Goal: Task Accomplishment & Management: Complete application form

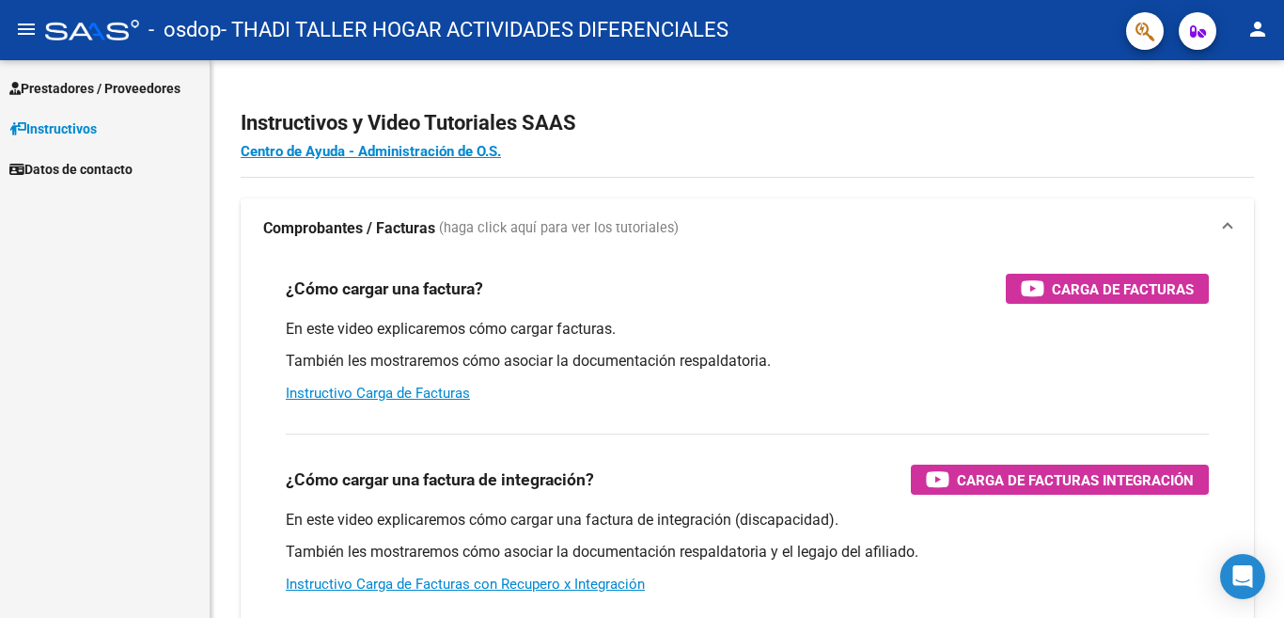
click at [71, 74] on link "Prestadores / Proveedores" at bounding box center [105, 88] width 210 height 40
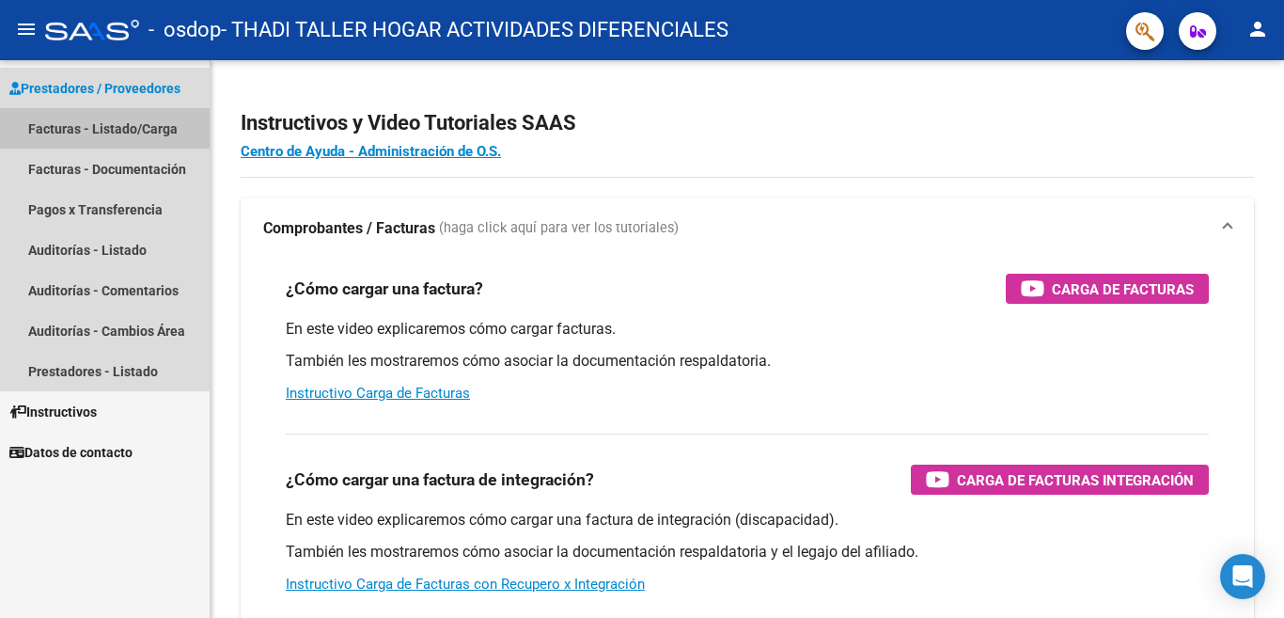
click at [73, 118] on link "Facturas - Listado/Carga" at bounding box center [105, 128] width 210 height 40
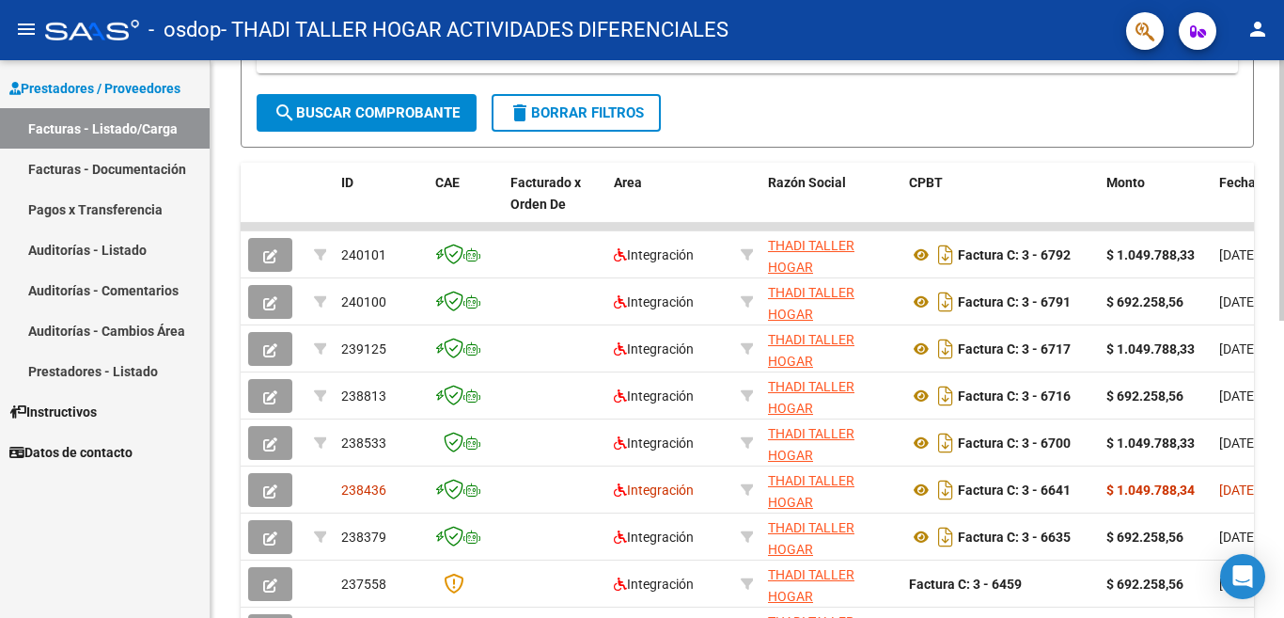
scroll to position [516, 0]
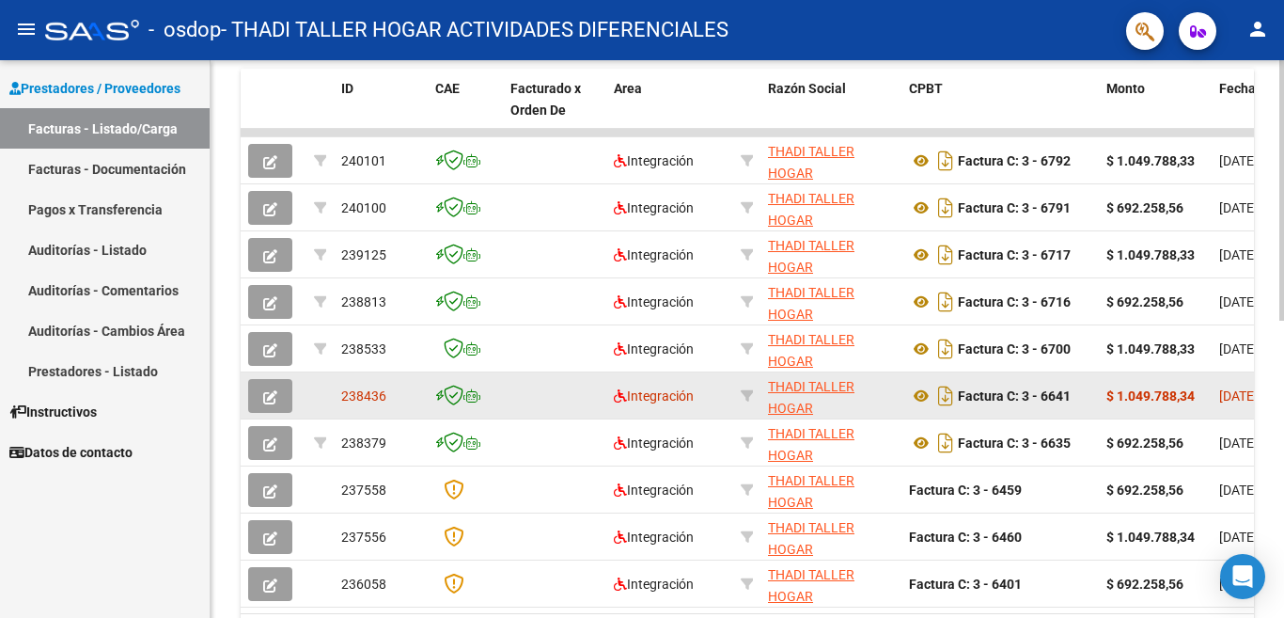
click at [510, 387] on datatable-body-cell at bounding box center [554, 395] width 103 height 46
click at [1077, 400] on div "Factura C: 3 - 6641" at bounding box center [1000, 396] width 182 height 30
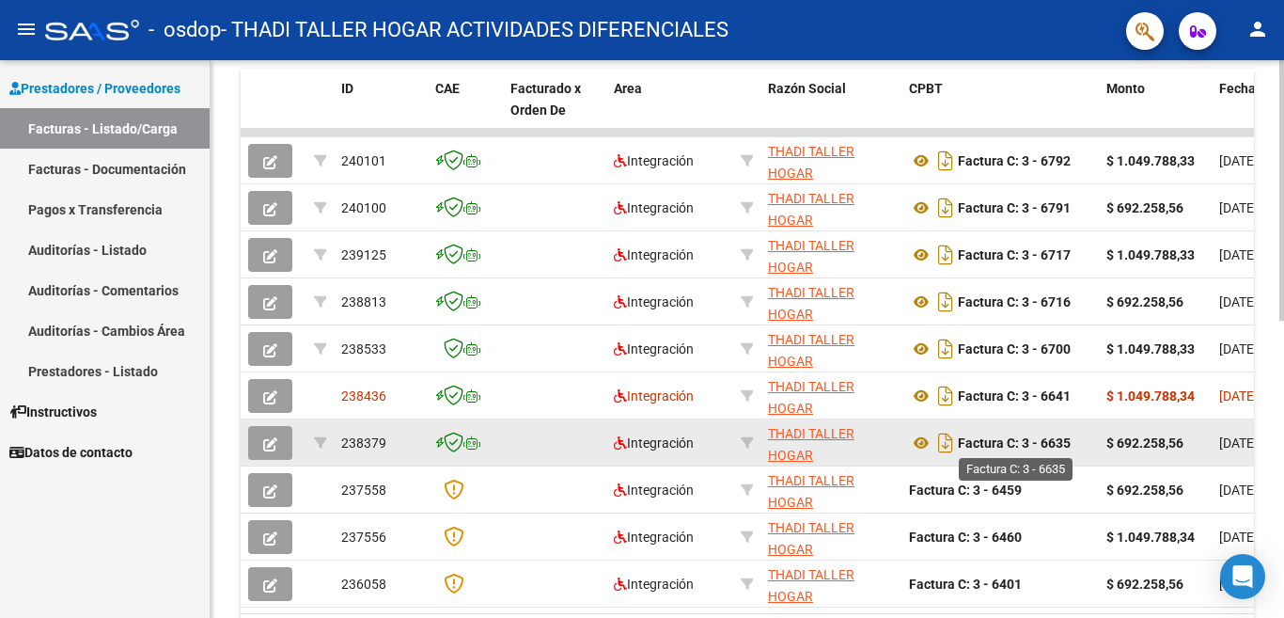
scroll to position [610, 0]
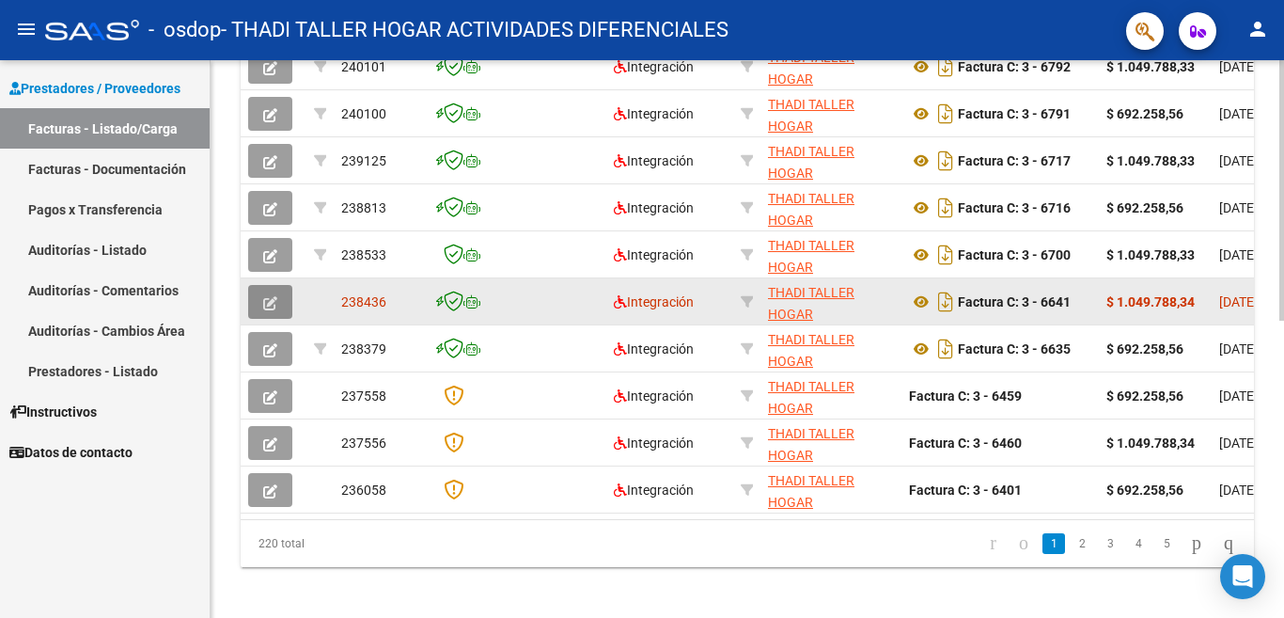
click at [263, 296] on icon "button" at bounding box center [270, 303] width 14 height 14
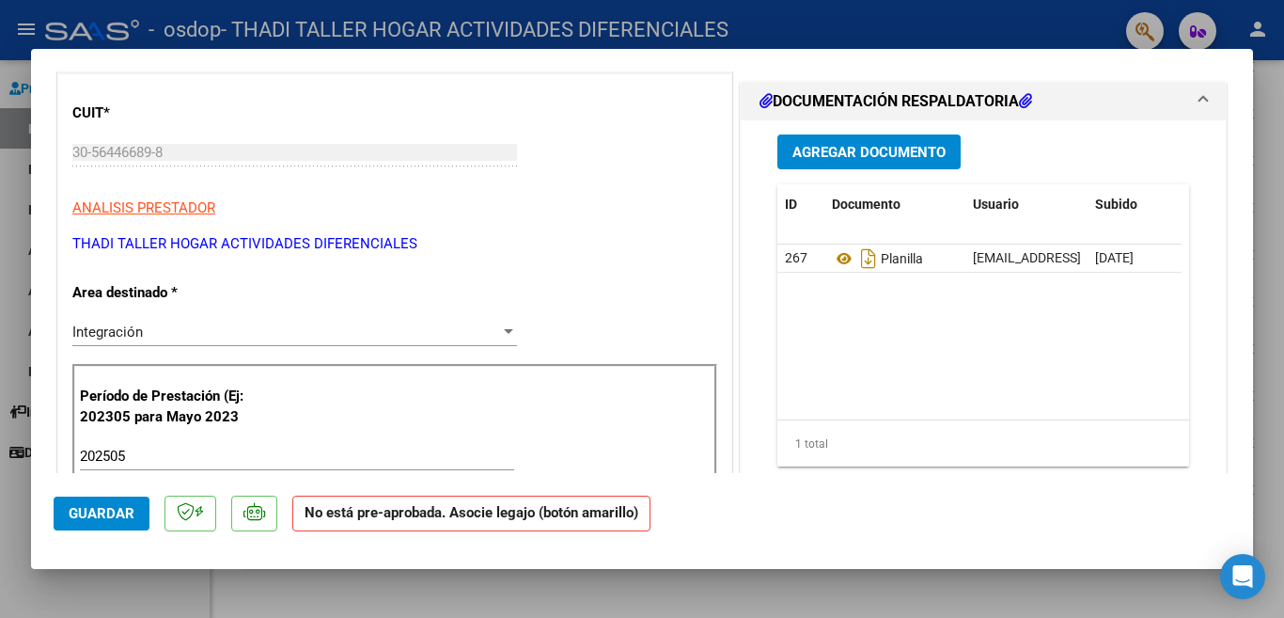
scroll to position [0, 0]
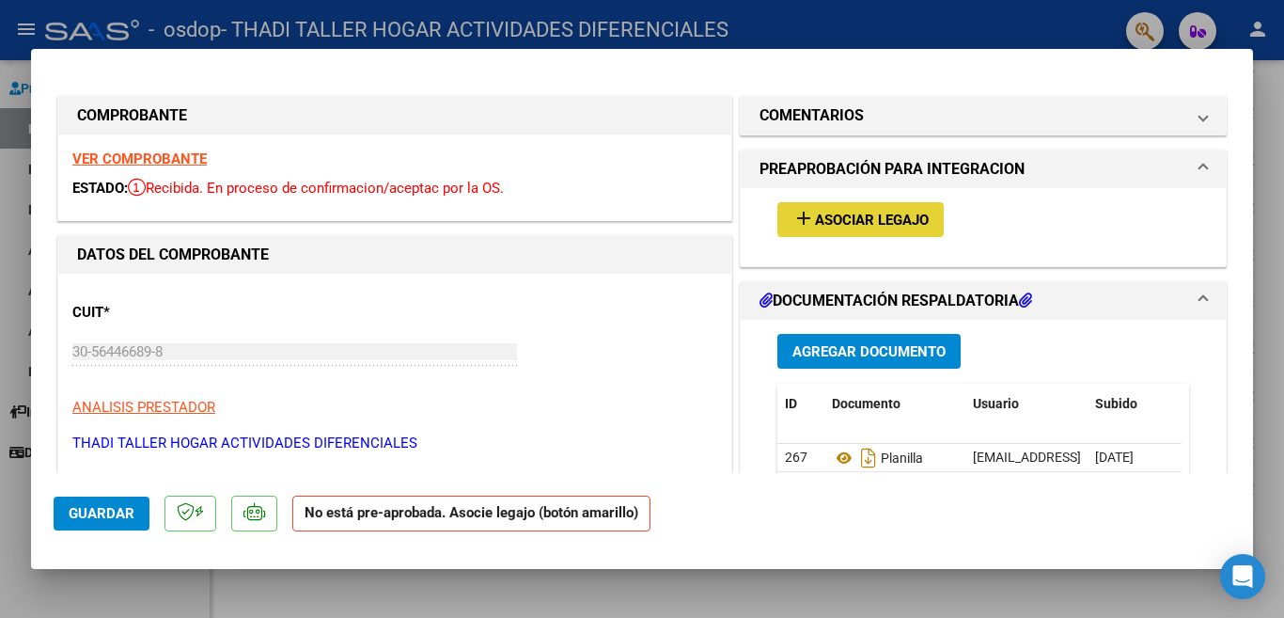
click at [861, 223] on span "Asociar Legajo" at bounding box center [872, 220] width 114 height 17
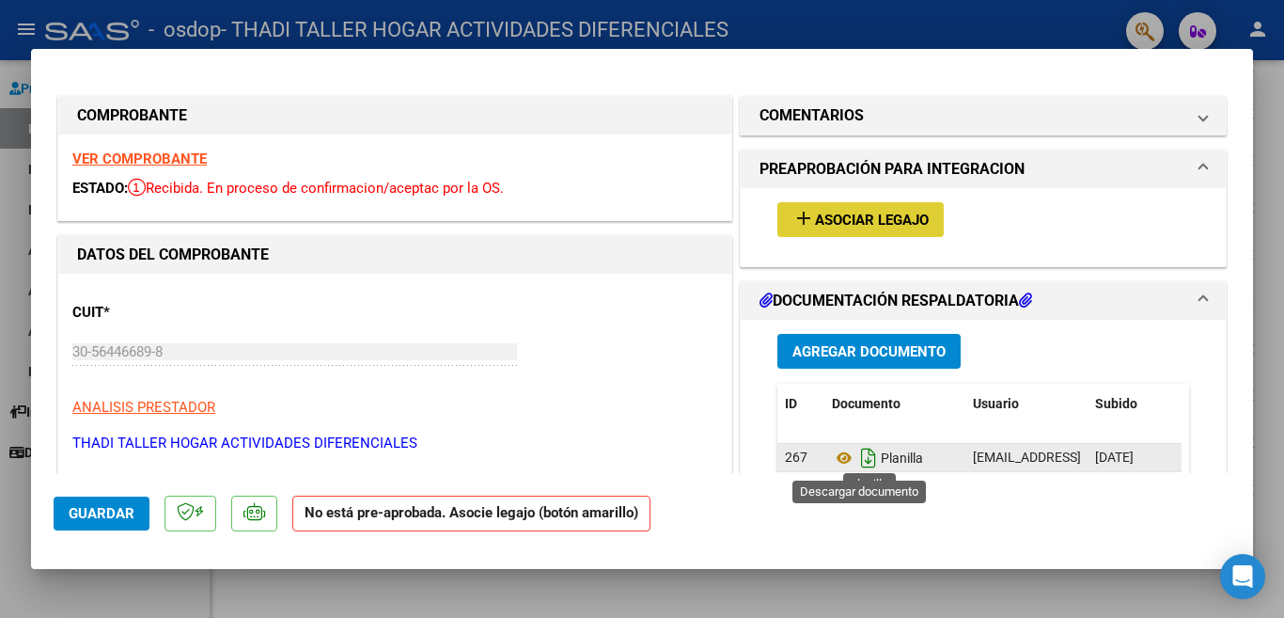
click at [856, 455] on icon "Descargar documento" at bounding box center [868, 458] width 24 height 30
click at [828, 215] on span "Asociar Legajo" at bounding box center [872, 220] width 114 height 17
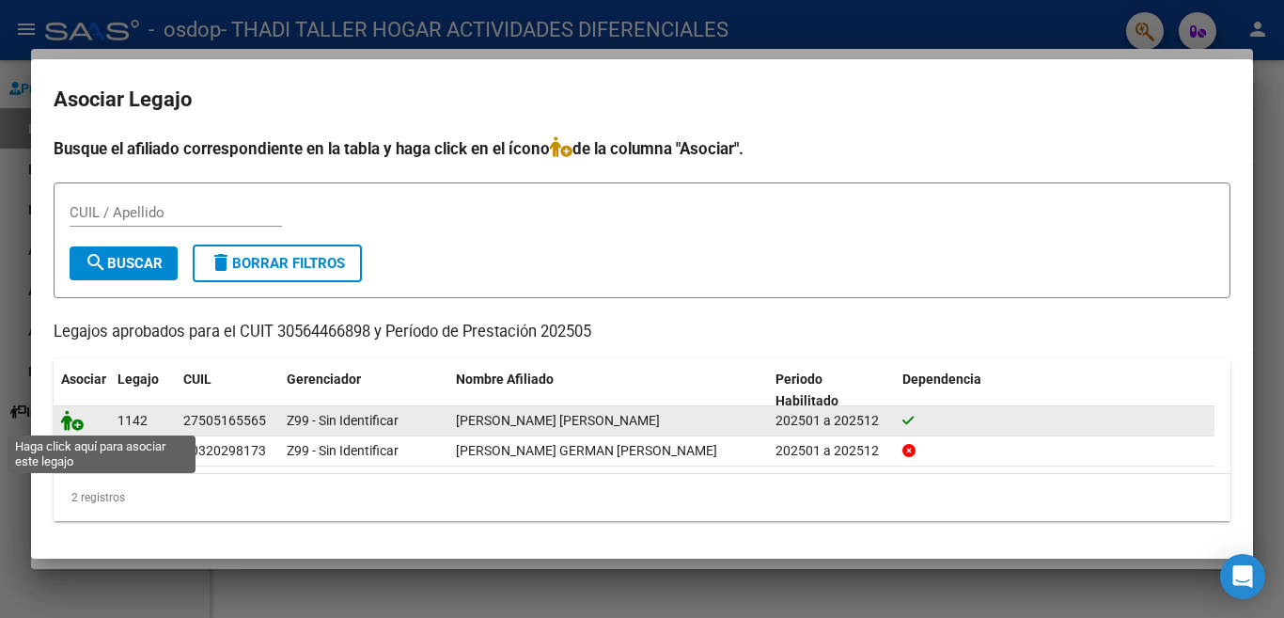
click at [71, 418] on icon at bounding box center [72, 420] width 23 height 21
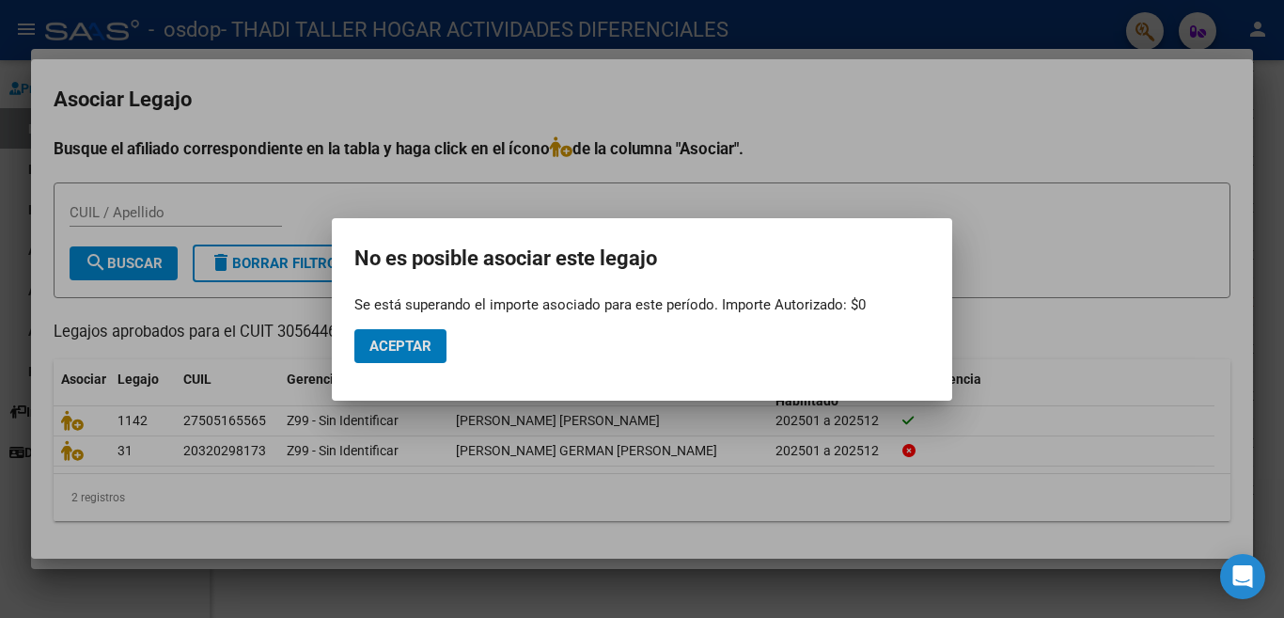
click at [405, 334] on button "Aceptar" at bounding box center [400, 346] width 92 height 34
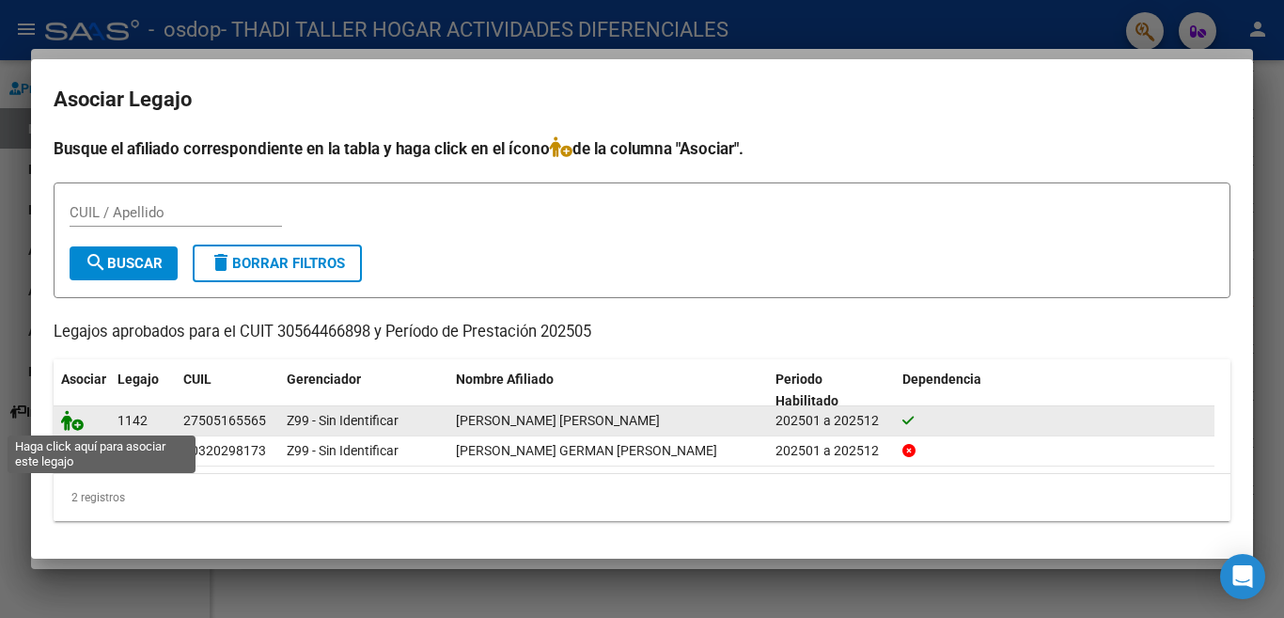
click at [76, 426] on icon at bounding box center [72, 420] width 23 height 21
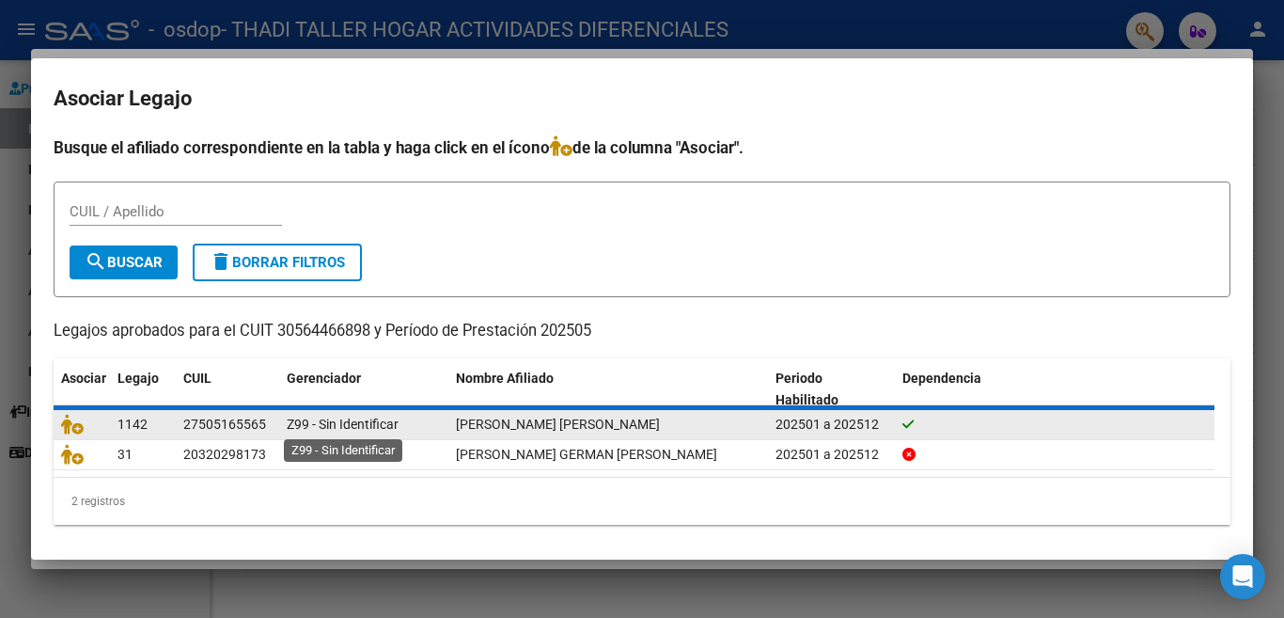
click at [295, 426] on div "COMPROBANTE VER COMPROBANTE ESTADO: Recibida. En proceso de confirmacion/acepta…" at bounding box center [642, 309] width 1284 height 618
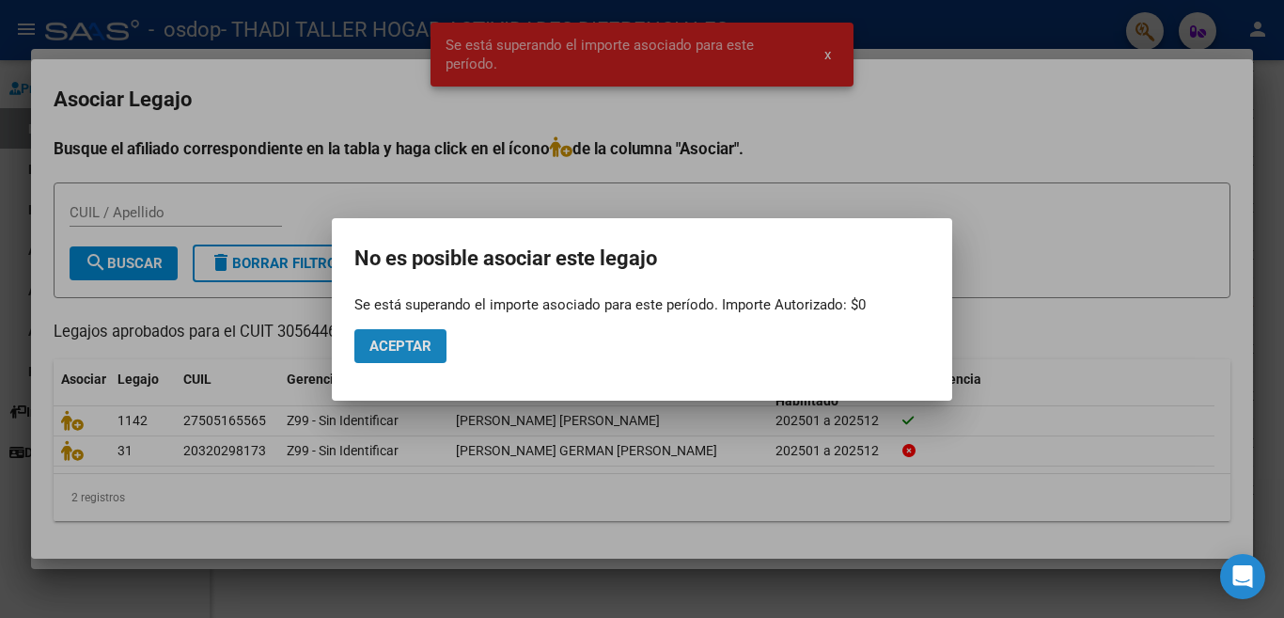
click at [394, 346] on span "Aceptar" at bounding box center [400, 345] width 62 height 17
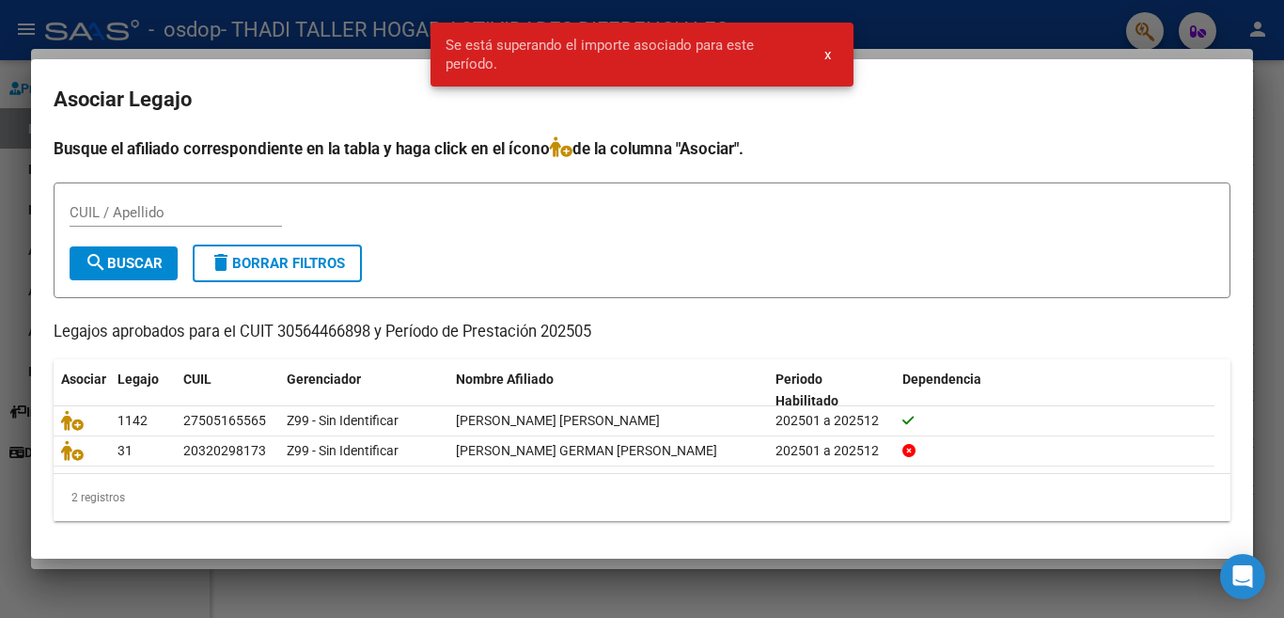
click at [830, 59] on span "x" at bounding box center [827, 54] width 7 height 17
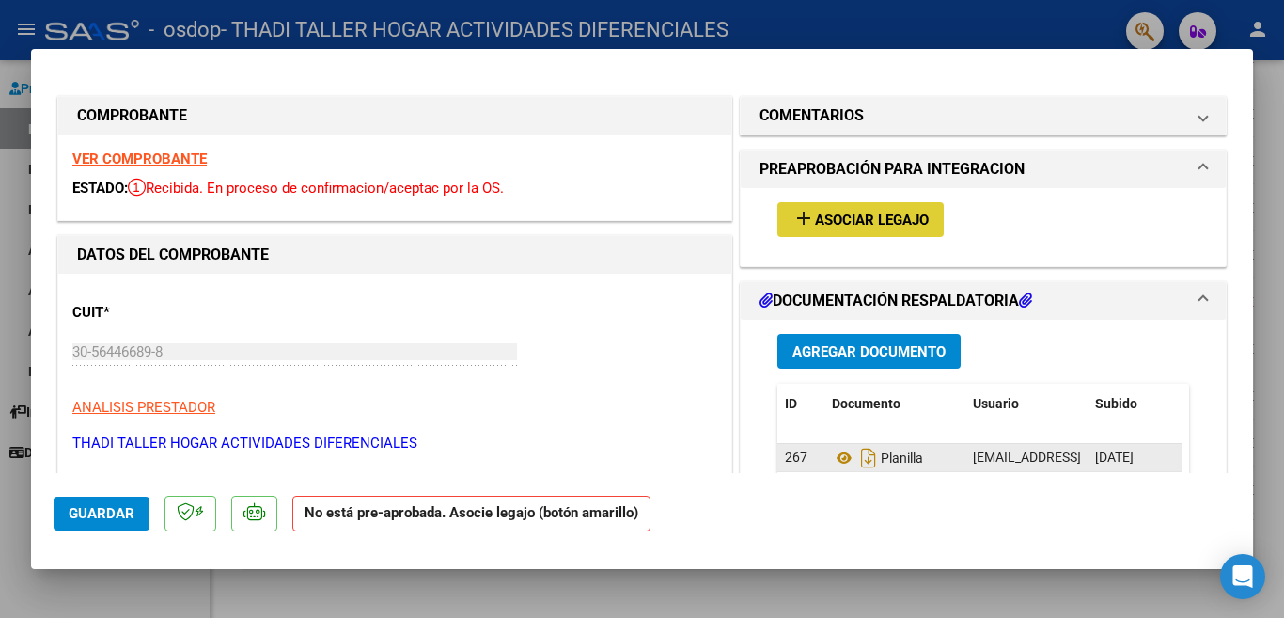
scroll to position [282, 0]
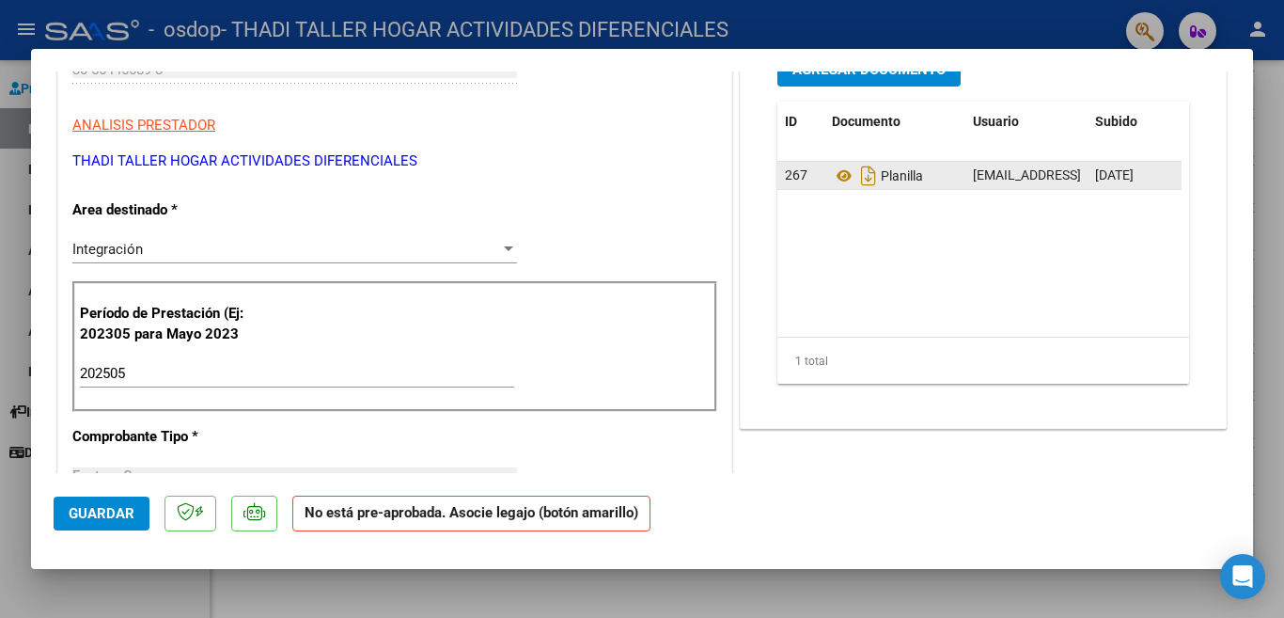
type input "$ 0,00"
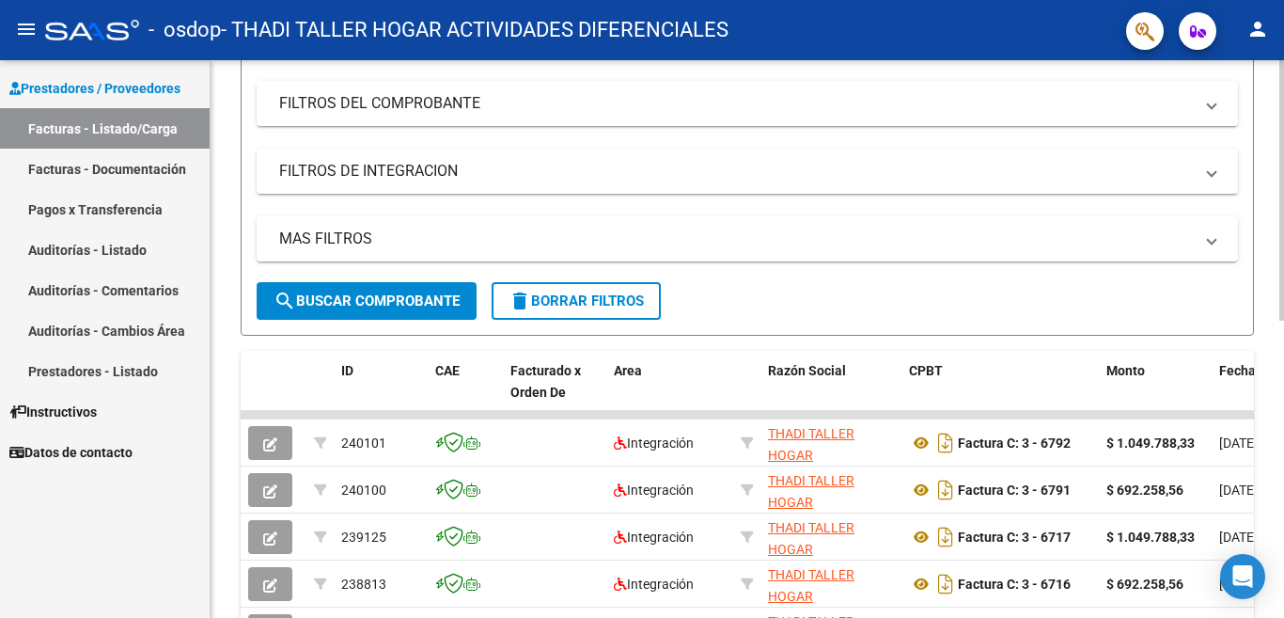
scroll to position [635, 0]
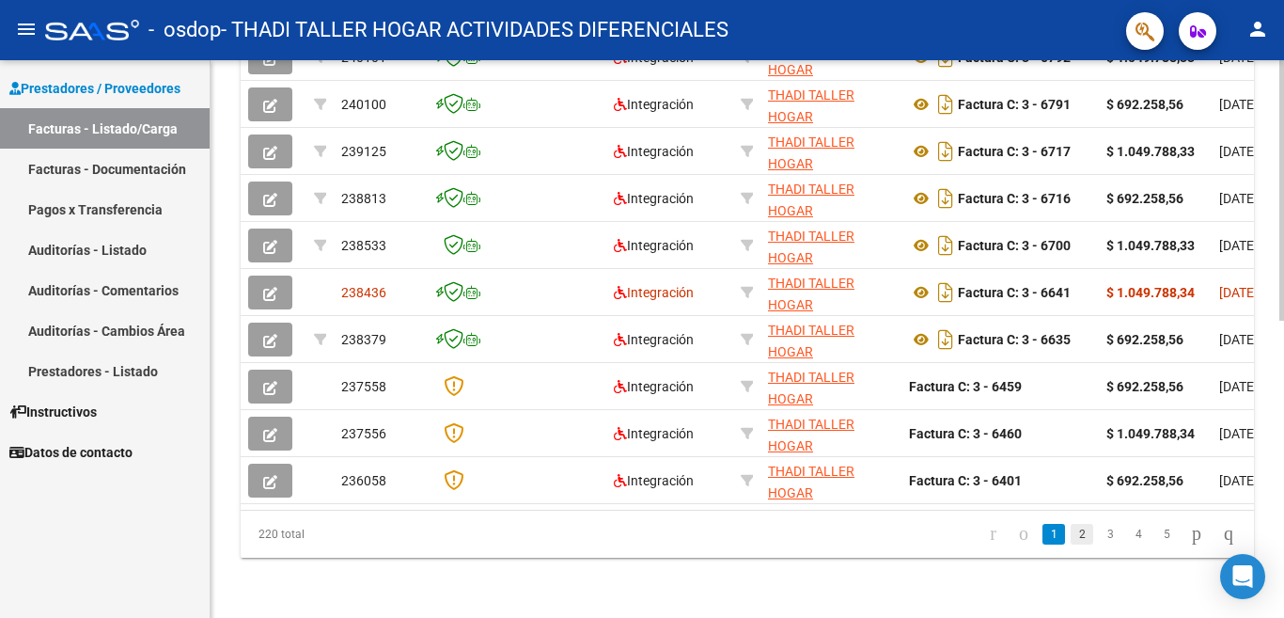
click at [1071, 535] on link "2" at bounding box center [1082, 534] width 23 height 21
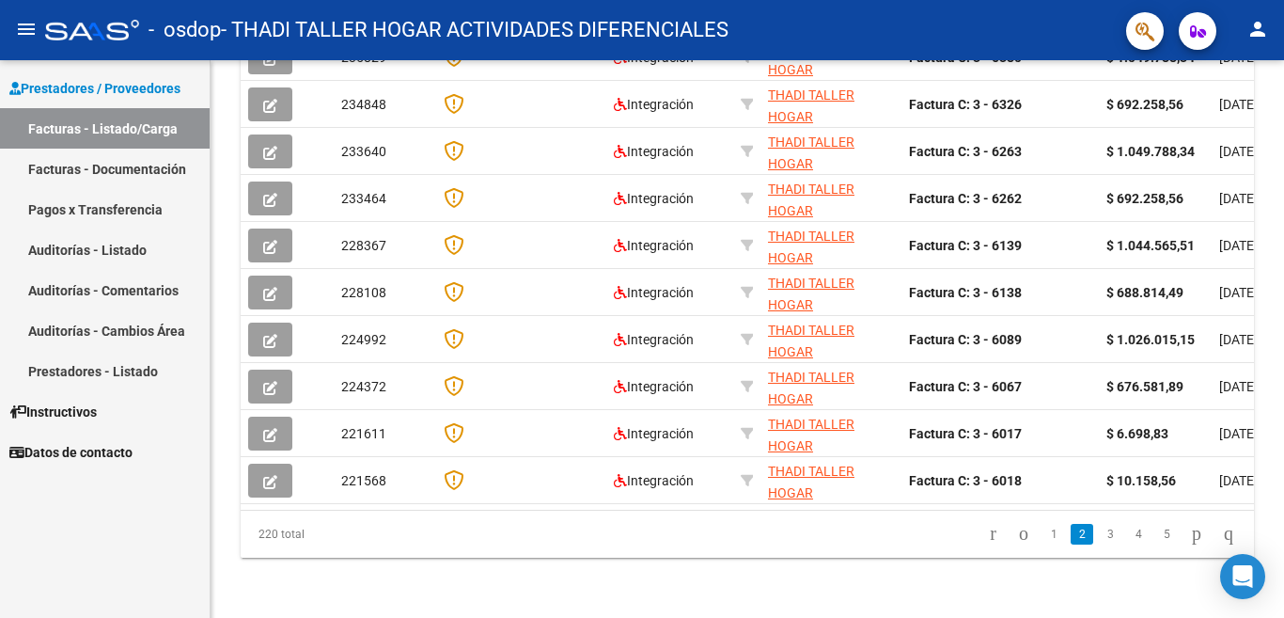
click at [1043, 536] on link "1" at bounding box center [1054, 534] width 23 height 21
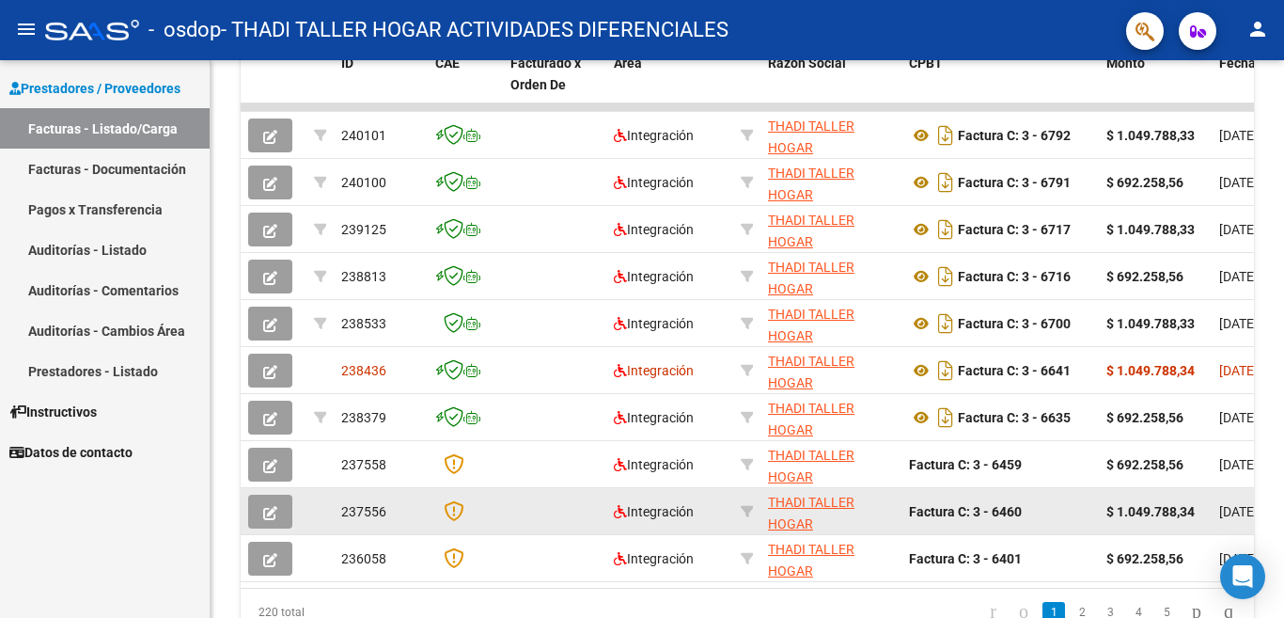
scroll to position [353, 0]
